Goal: Check status: Check status

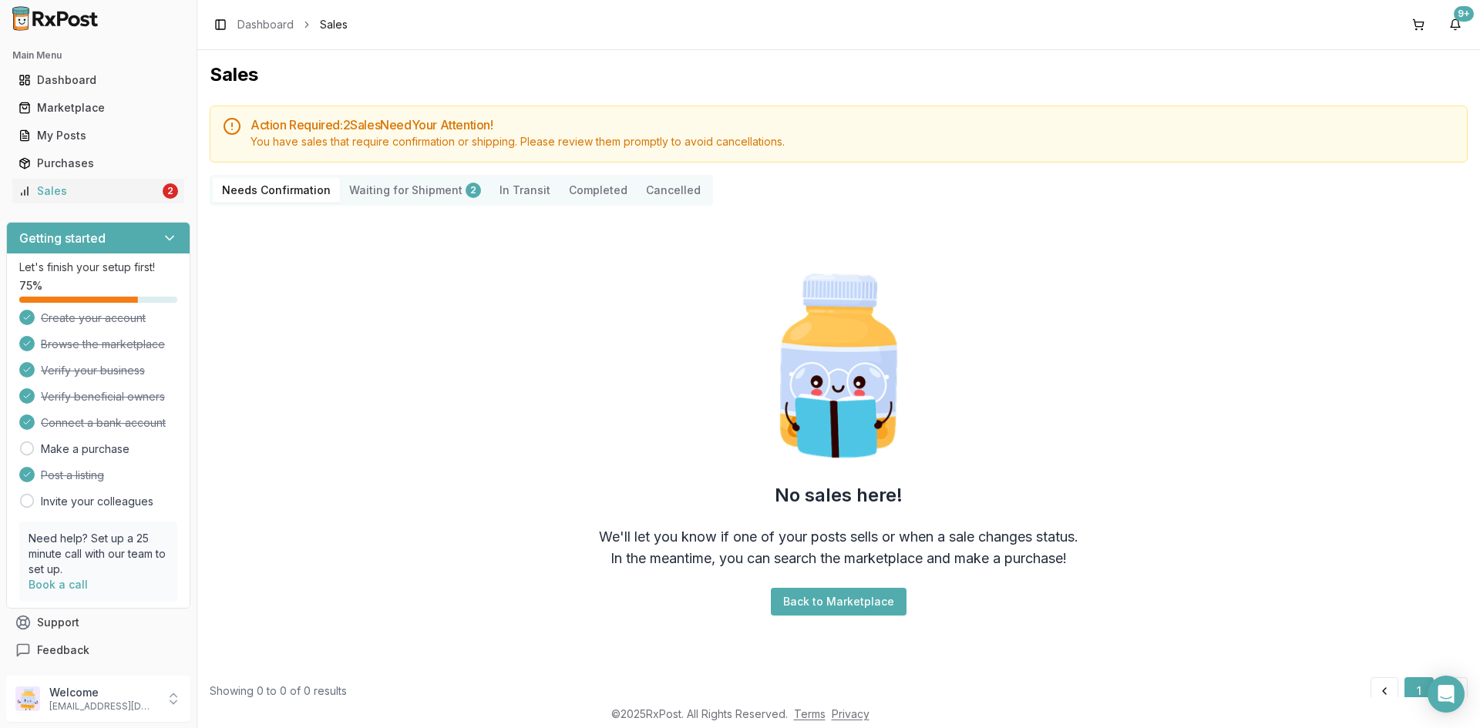
click at [349, 181] on Shipment "Waiting for Shipment 2" at bounding box center [415, 190] width 150 height 25
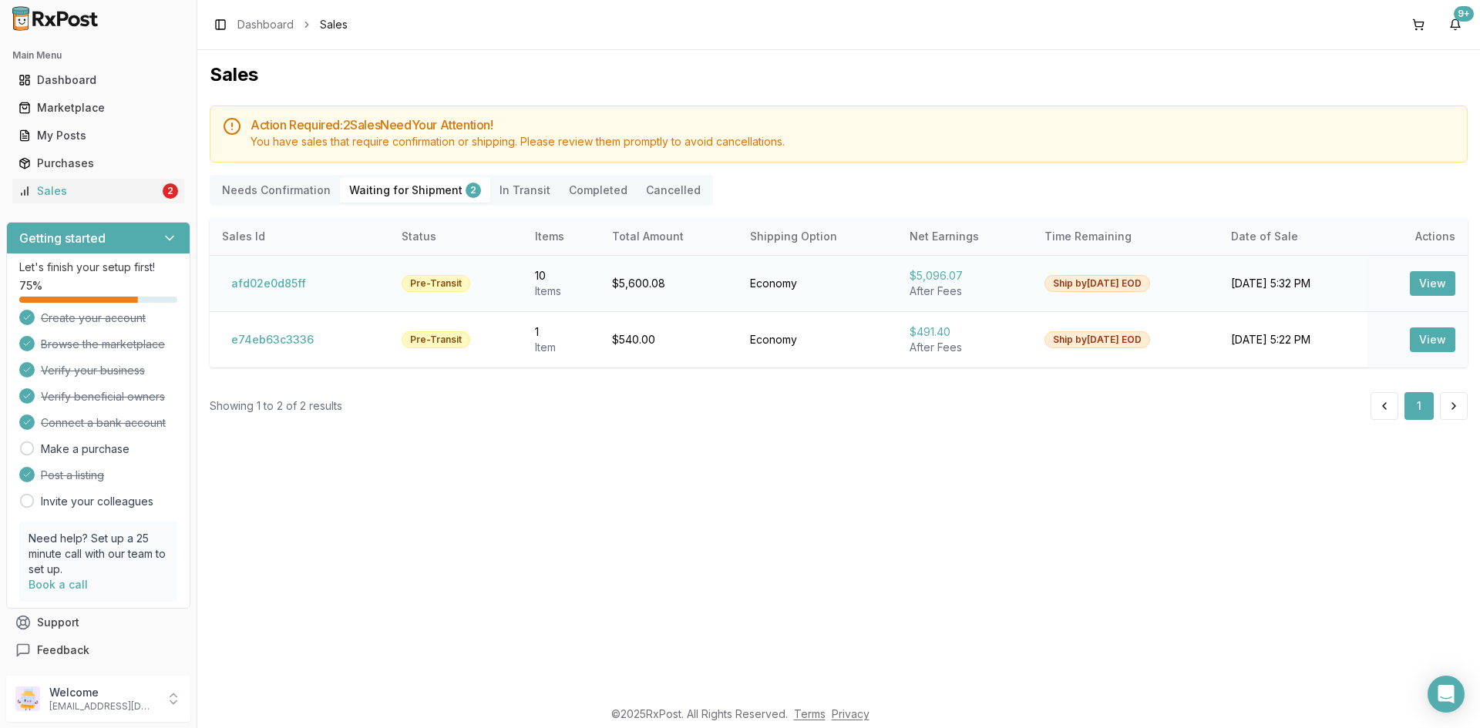
click at [1421, 284] on button "View" at bounding box center [1432, 283] width 45 height 25
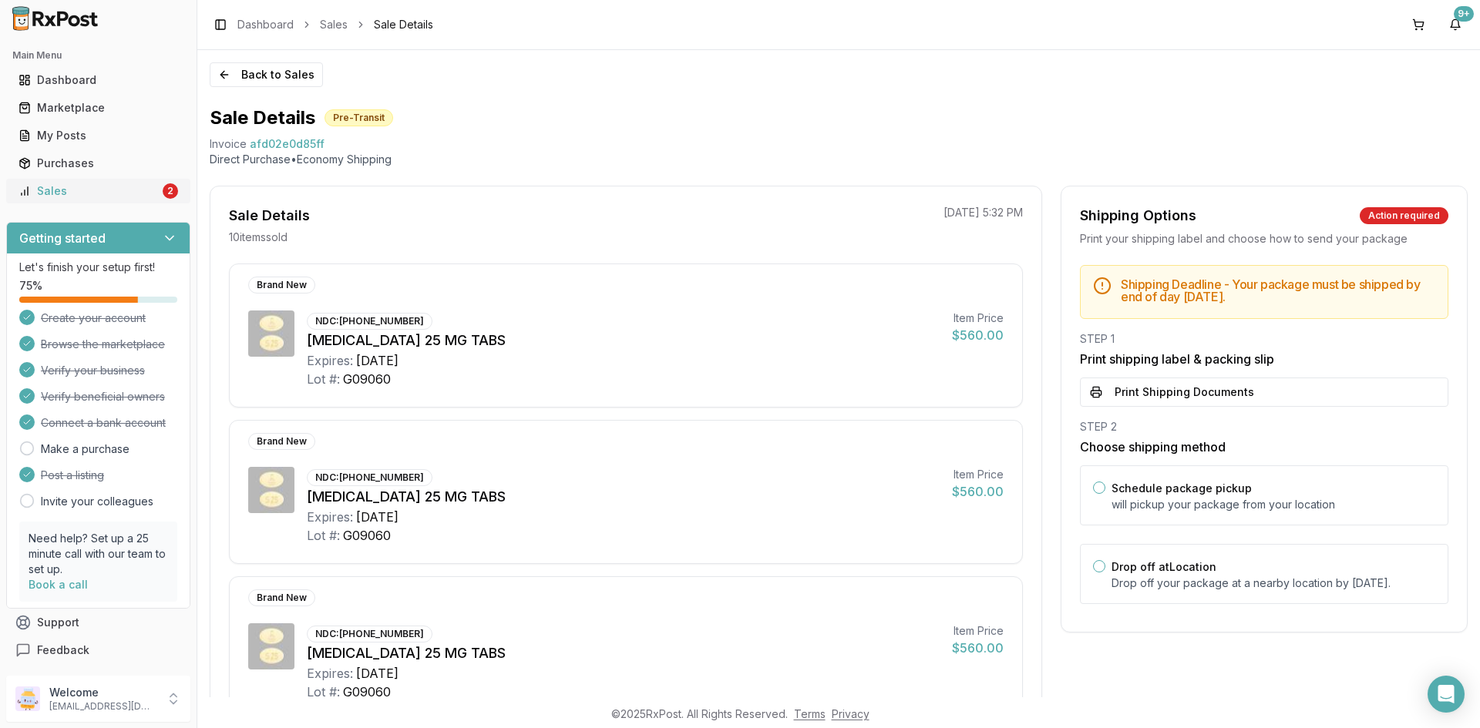
click at [35, 196] on div "Sales" at bounding box center [88, 190] width 141 height 15
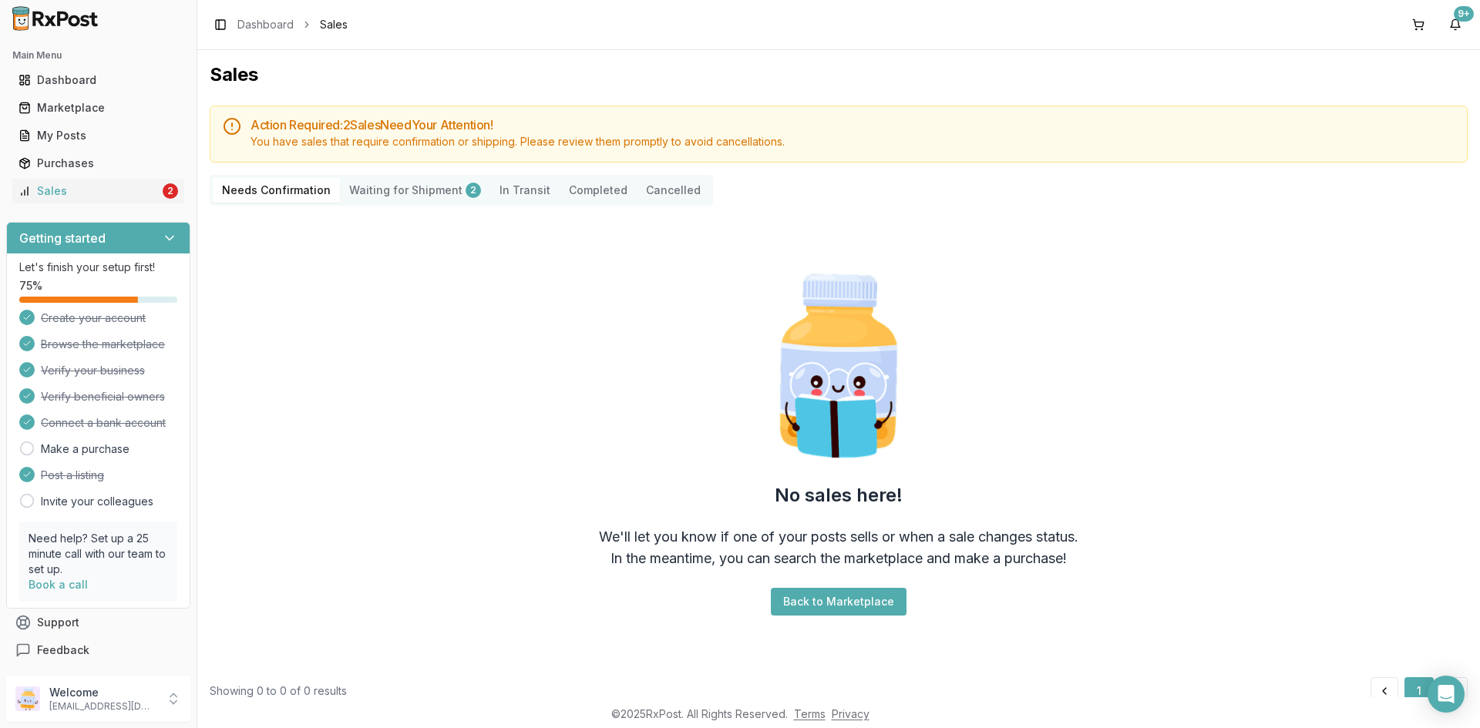
click at [509, 190] on Transit "In Transit" at bounding box center [524, 190] width 69 height 25
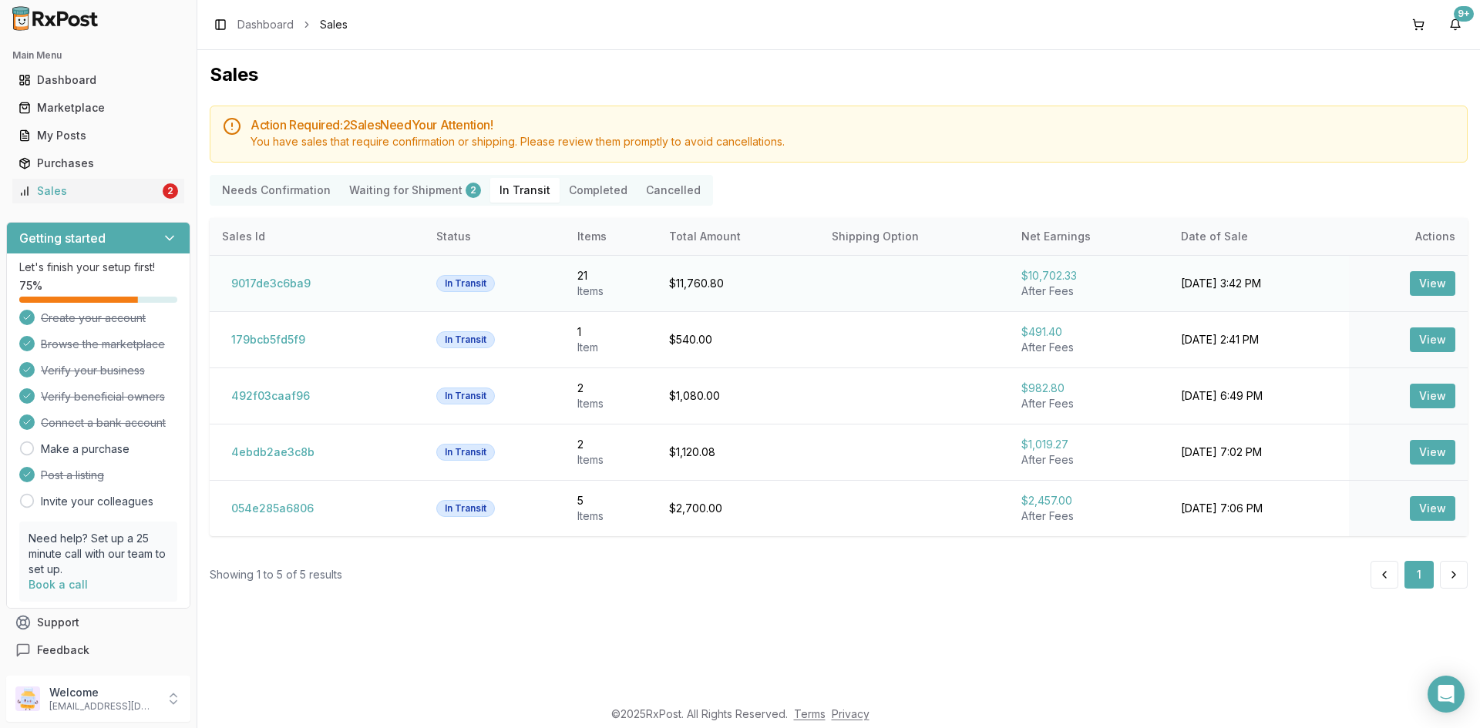
click at [1447, 284] on button "View" at bounding box center [1432, 283] width 45 height 25
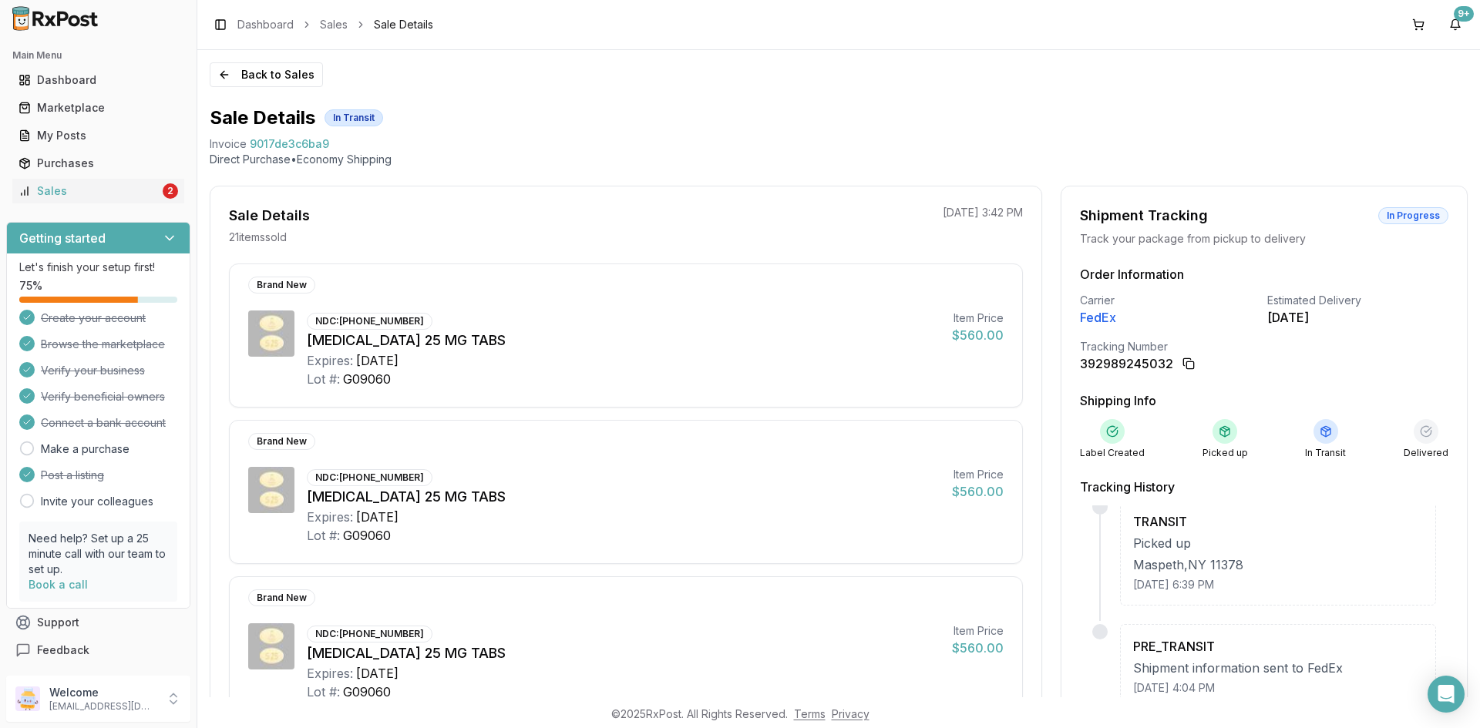
scroll to position [408, 0]
click at [147, 186] on div "Sales" at bounding box center [88, 190] width 141 height 15
